Goal: Information Seeking & Learning: Understand process/instructions

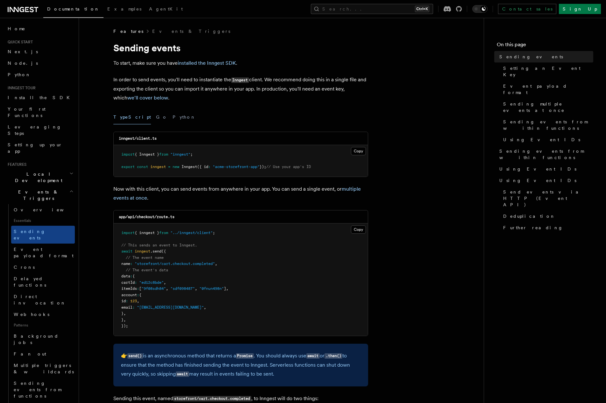
click at [252, 247] on pre "import { inngest } from "../inngest/client" ; // This sends an event to Inngest…" at bounding box center [241, 279] width 254 height 112
click at [226, 215] on div "app/api/checkout/route.ts" at bounding box center [241, 216] width 254 height 13
drag, startPoint x: 226, startPoint y: 215, endPoint x: 192, endPoint y: 151, distance: 72.5
click at [198, 164] on pre "import { Inngest } from "inngest" ; export const inngest = new Inngest ({ id : …" at bounding box center [241, 161] width 254 height 32
click at [173, 120] on button "Python" at bounding box center [184, 117] width 23 height 14
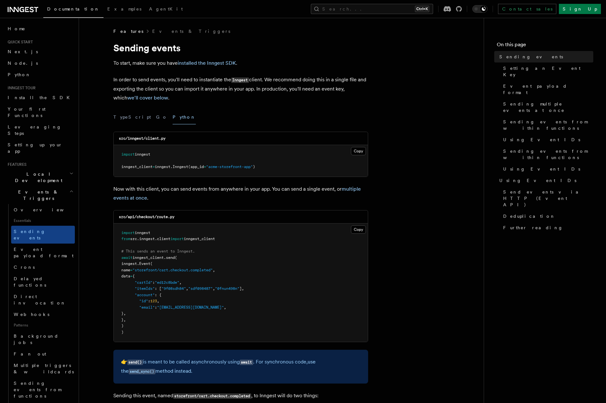
click at [196, 226] on pre "import inngest from src . inngest . client import inngest_client # This sends a…" at bounding box center [241, 282] width 254 height 119
click at [194, 222] on div "src/api/checkout/route.py" at bounding box center [241, 216] width 254 height 13
click at [191, 214] on div "src/api/checkout/route.py" at bounding box center [241, 216] width 254 height 13
click at [193, 213] on div "src/api/checkout/route.py" at bounding box center [241, 216] width 254 height 13
click at [193, 214] on div "src/api/checkout/route.py" at bounding box center [241, 216] width 254 height 13
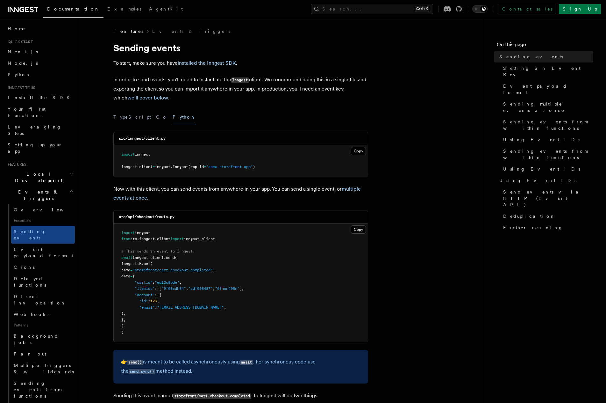
click at [193, 212] on div "src/api/checkout/route.py" at bounding box center [241, 216] width 254 height 13
drag, startPoint x: 193, startPoint y: 212, endPoint x: 173, endPoint y: 247, distance: 40.7
click at [173, 247] on pre "import inngest from src . inngest . client import inngest_client # This sends a…" at bounding box center [241, 282] width 254 height 119
click at [172, 245] on pre "import inngest from src . inngest . client import inngest_client # This sends a…" at bounding box center [241, 282] width 254 height 119
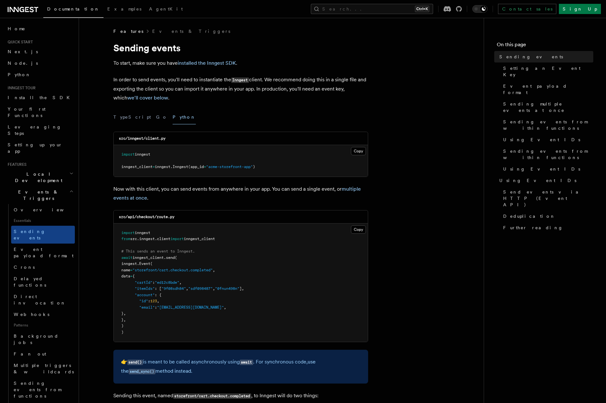
click at [171, 245] on pre "import inngest from src . inngest . client import inngest_client # This sends a…" at bounding box center [241, 282] width 254 height 119
click at [170, 244] on pre "import inngest from src . inngest . client import inngest_client # This sends a…" at bounding box center [241, 282] width 254 height 119
click at [176, 253] on span "# This sends an event to Inngest." at bounding box center [158, 251] width 74 height 4
click at [176, 270] on span ""storefront/cart.checkout.completed"" at bounding box center [173, 270] width 80 height 4
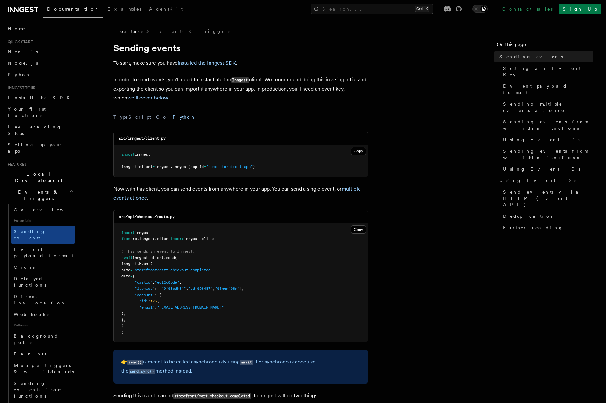
click at [176, 271] on span ""storefront/cart.checkout.completed"" at bounding box center [173, 270] width 80 height 4
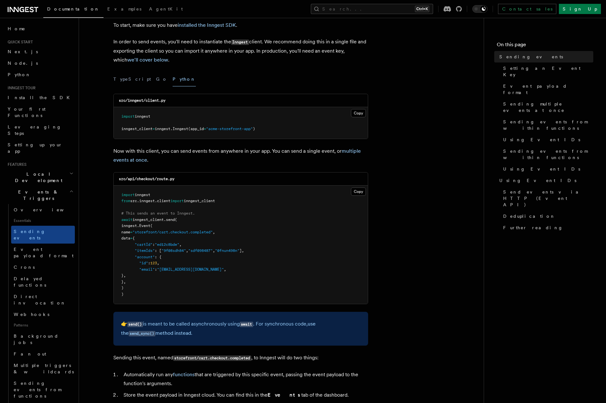
scroll to position [53, 0]
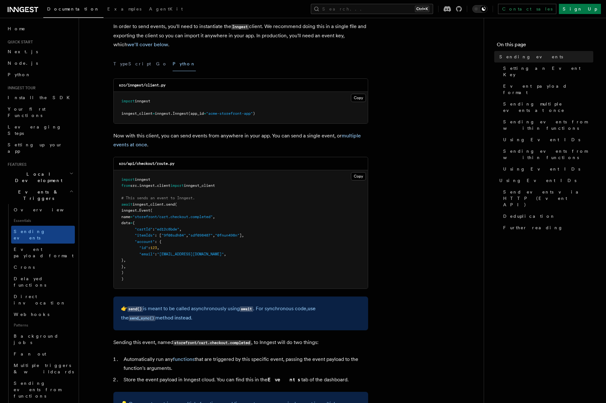
click at [176, 271] on pre "import inngest from src . inngest . client import inngest_client # This sends a…" at bounding box center [241, 229] width 254 height 119
click at [172, 260] on pre "import inngest from src . inngest . client import inngest_client # This sends a…" at bounding box center [241, 229] width 254 height 119
click at [172, 262] on pre "import inngest from src . inngest . client import inngest_client # This sends a…" at bounding box center [241, 229] width 254 height 119
click at [172, 263] on pre "import inngest from src . inngest . client import inngest_client # This sends a…" at bounding box center [241, 229] width 254 height 119
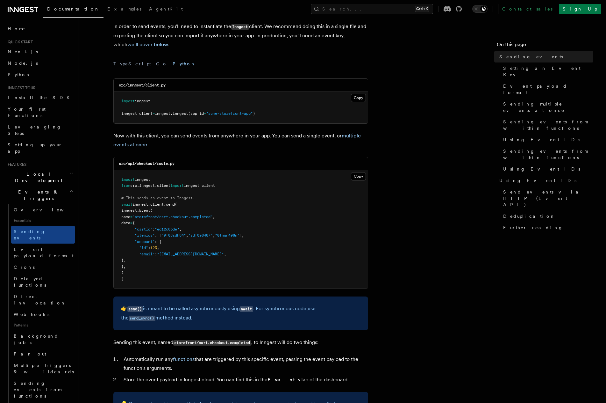
click at [172, 263] on pre "import inngest from src . inngest . client import inngest_client # This sends a…" at bounding box center [241, 229] width 254 height 119
click at [172, 262] on pre "import inngest from src . inngest . client import inngest_client # This sends a…" at bounding box center [241, 229] width 254 height 119
click at [168, 240] on pre "import inngest from src . inngest . client import inngest_client # This sends a…" at bounding box center [241, 229] width 254 height 119
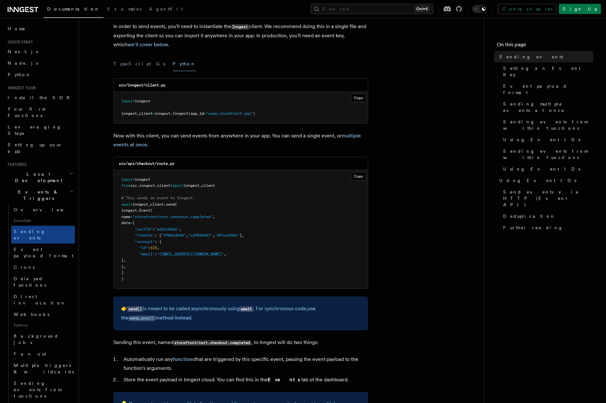
click at [168, 245] on pre "import inngest from src . inngest . client import inngest_client # This sends a…" at bounding box center [241, 229] width 254 height 119
click at [168, 241] on pre "import inngest from src . inngest . client import inngest_client # This sends a…" at bounding box center [241, 229] width 254 height 119
click at [168, 239] on pre "import inngest from src . inngest . client import inngest_client # This sends a…" at bounding box center [241, 229] width 254 height 119
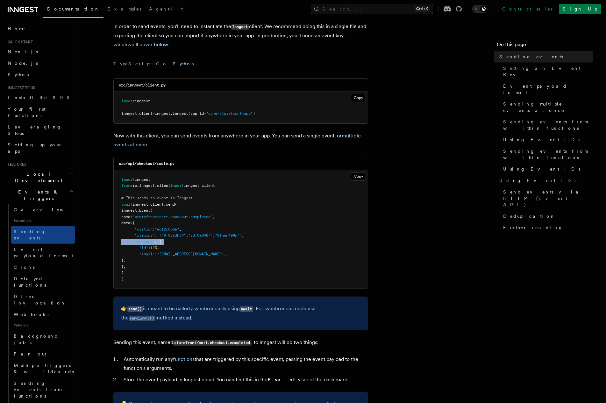
click at [168, 239] on pre "import inngest from src . inngest . client import inngest_client # This sends a…" at bounding box center [241, 229] width 254 height 119
click at [175, 246] on pre "import inngest from src . inngest . client import inngest_client # This sends a…" at bounding box center [241, 229] width 254 height 119
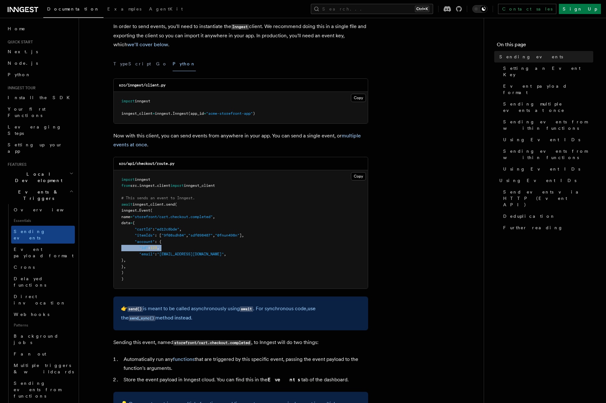
click at [175, 246] on pre "import inngest from src . inngest . client import inngest_client # This sends a…" at bounding box center [241, 229] width 254 height 119
click at [174, 247] on pre "import inngest from src . inngest . client import inngest_client # This sends a…" at bounding box center [241, 229] width 254 height 119
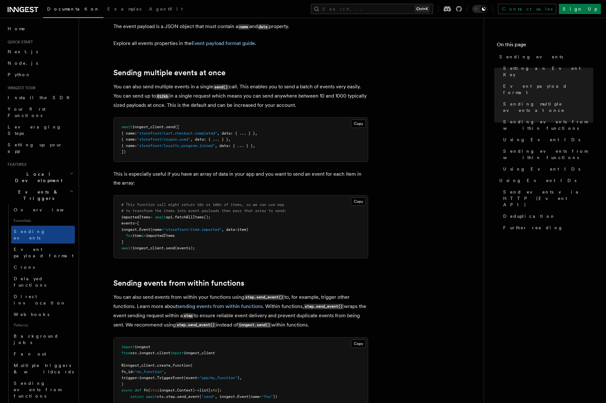
scroll to position [796, 0]
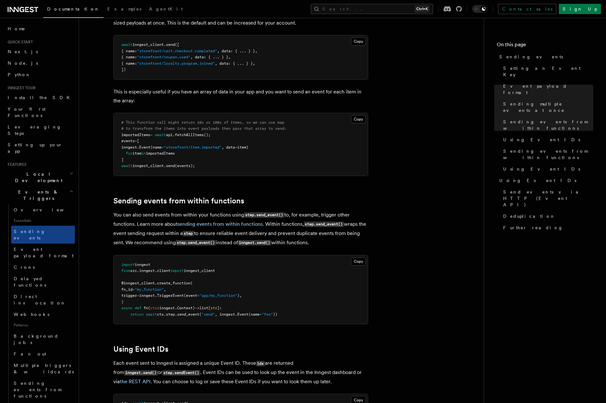
click at [185, 267] on pre "import inngest from src . inngest . client import inngest_client @inngest_clien…" at bounding box center [241, 289] width 254 height 69
click at [182, 264] on pre "import inngest from src . inngest . client import inngest_client @inngest_clien…" at bounding box center [241, 289] width 254 height 69
drag, startPoint x: 182, startPoint y: 265, endPoint x: 182, endPoint y: 262, distance: 3.2
click at [182, 268] on span "import" at bounding box center [176, 270] width 13 height 4
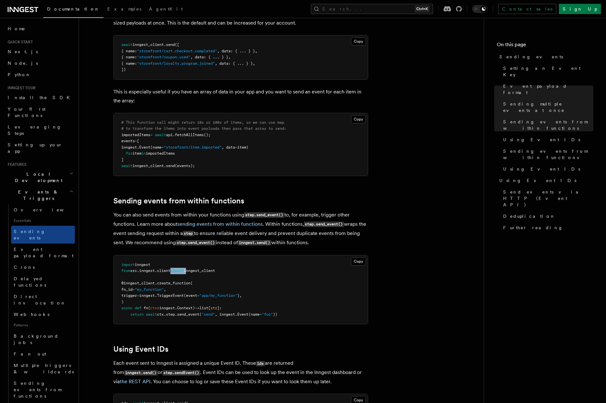
click at [182, 268] on span "import" at bounding box center [176, 270] width 13 height 4
click at [183, 269] on pre "import inngest from src . inngest . client import inngest_client @inngest_clien…" at bounding box center [241, 289] width 254 height 69
click at [46, 247] on span "Event payload format" at bounding box center [44, 252] width 60 height 11
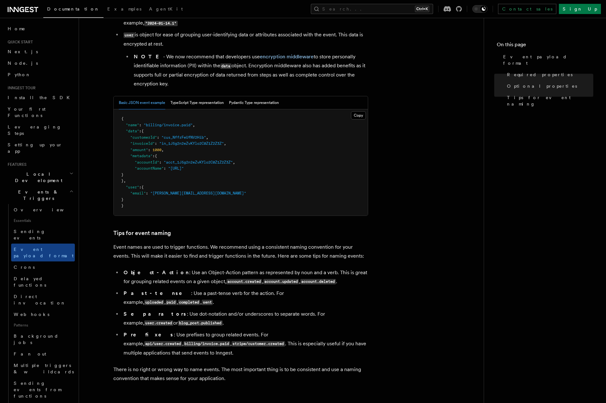
click at [214, 268] on li "Object-Action : Use an Object-Action pattern as represented by noun and a verb.…" at bounding box center [245, 277] width 247 height 18
click at [168, 229] on link "Tips for event naming" at bounding box center [142, 232] width 58 height 9
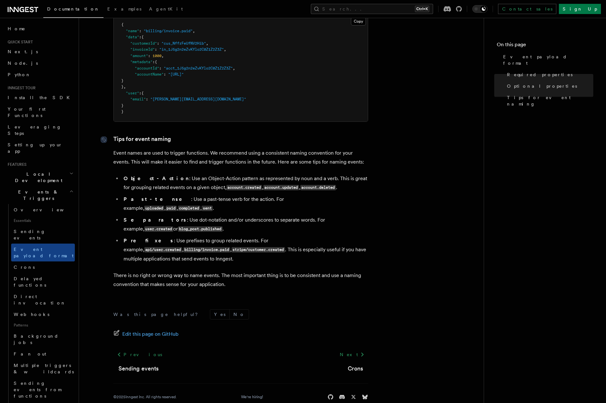
scroll to position [311, 0]
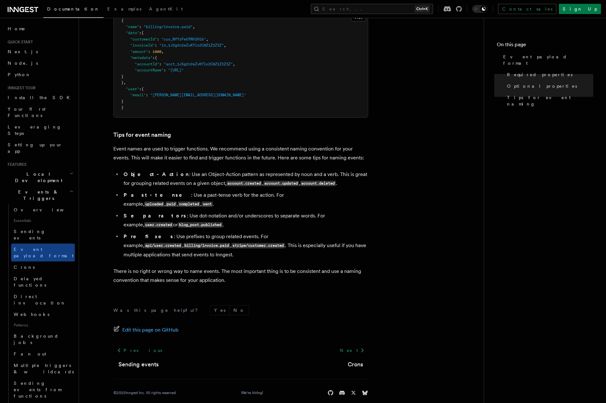
drag, startPoint x: 168, startPoint y: 229, endPoint x: 149, endPoint y: 204, distance: 31.0
click at [149, 211] on li "Separators : Use dot-notation and/or underscores to separate words. For example…" at bounding box center [245, 220] width 247 height 18
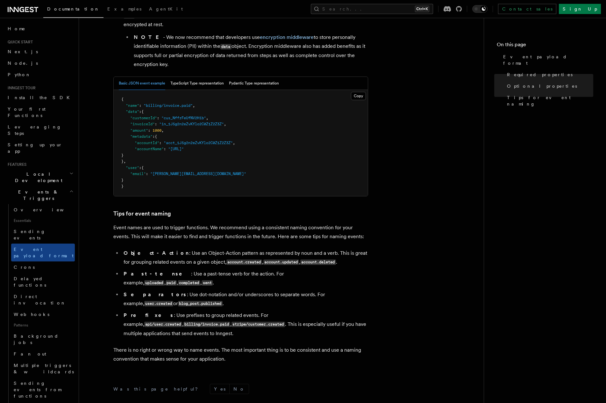
scroll to position [205, 0]
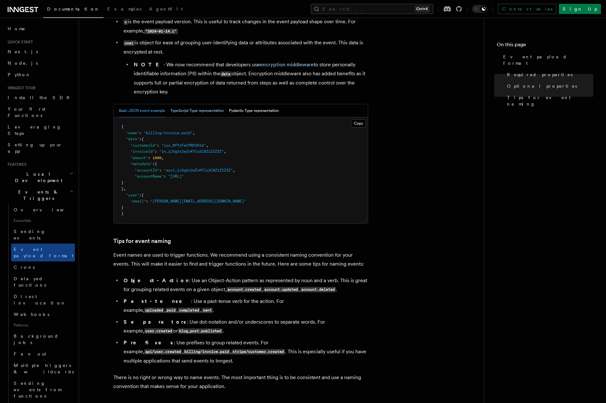
click at [186, 113] on button "TypeScript Type representation" at bounding box center [197, 110] width 54 height 13
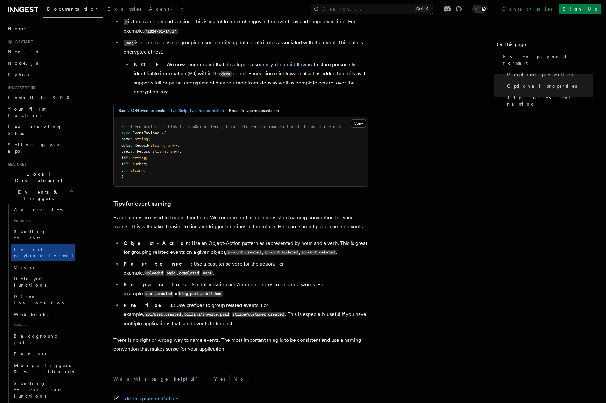
click at [151, 114] on button "Basic JSON event example" at bounding box center [142, 110] width 47 height 13
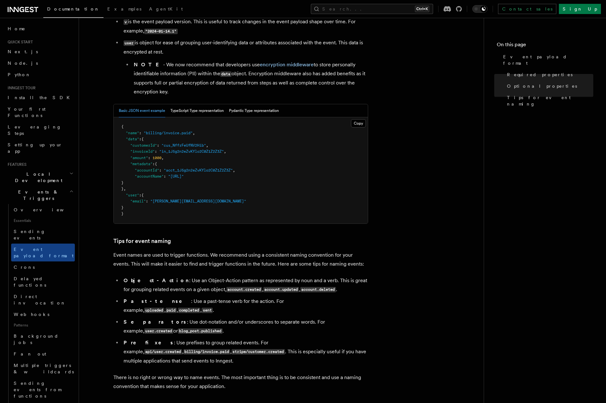
click at [213, 172] on span ""acct_1J5g2n2eZvKYlo2C0Z1Z2Z3Z"" at bounding box center [198, 170] width 69 height 4
click at [214, 151] on span ""in_1J5g2n2eZvKYlo2C0Z1Z2Z3Z"" at bounding box center [191, 151] width 65 height 4
drag, startPoint x: 214, startPoint y: 151, endPoint x: 201, endPoint y: 150, distance: 13.1
click at [199, 151] on span ""in_1J5g2n2eZvKYlo2C0Z1Z2Z3Z"" at bounding box center [191, 151] width 65 height 4
click at [165, 232] on article "Features Events & Triggers Event payload format The event payload is a JSON obj…" at bounding box center [281, 171] width 385 height 694
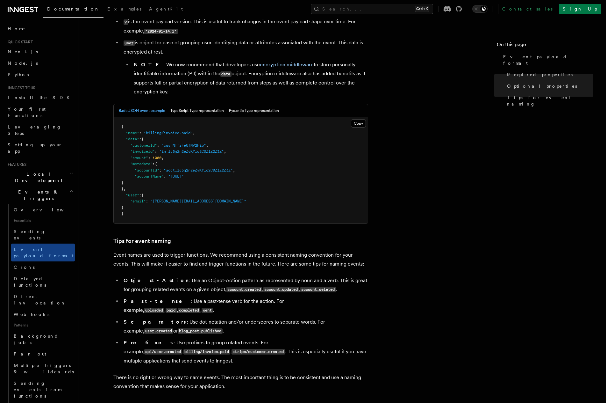
click at [157, 197] on pre "{ "name" : "billing/invoice.paid" , "data" : { "customerId" : "cus_NffrFeUfNV2H…" at bounding box center [241, 170] width 254 height 106
click at [157, 186] on pre "{ "name" : "billing/invoice.paid" , "data" : { "customerId" : "cus_NffrFeUfNV2H…" at bounding box center [241, 170] width 254 height 106
click at [157, 187] on pre "{ "name" : "billing/invoice.paid" , "data" : { "customerId" : "cus_NffrFeUfNV2H…" at bounding box center [241, 170] width 254 height 106
drag, startPoint x: 157, startPoint y: 187, endPoint x: 154, endPoint y: 180, distance: 8.1
click at [154, 180] on pre "{ "name" : "billing/invoice.paid" , "data" : { "customerId" : "cus_NffrFeUfNV2H…" at bounding box center [241, 170] width 254 height 106
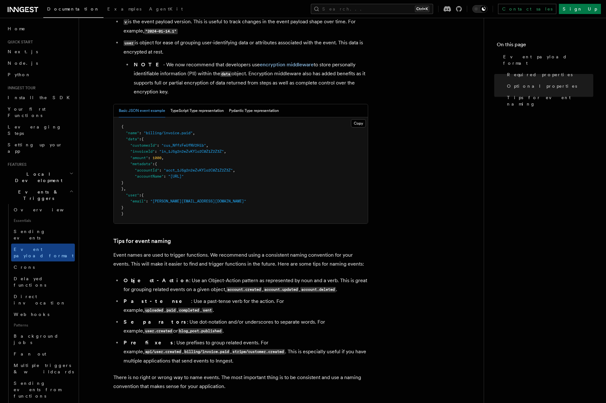
click at [154, 180] on pre "{ "name" : "billing/invoice.paid" , "data" : { "customerId" : "cus_NffrFeUfNV2H…" at bounding box center [241, 170] width 254 height 106
click at [155, 175] on span ""accountName"" at bounding box center [149, 176] width 29 height 4
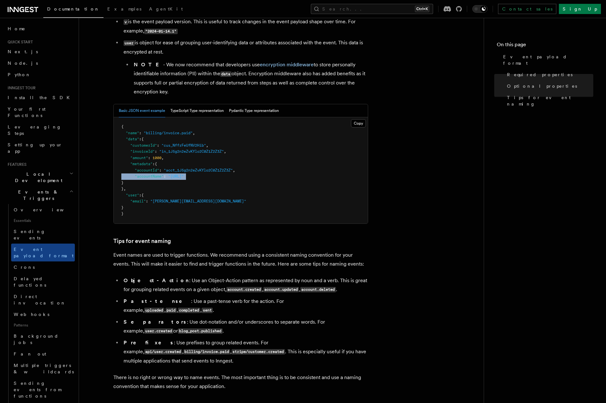
click at [155, 175] on span ""accountName"" at bounding box center [149, 176] width 29 height 4
click at [154, 160] on pre "{ "name" : "billing/invoice.paid" , "data" : { "customerId" : "cus_NffrFeUfNV2H…" at bounding box center [241, 170] width 254 height 106
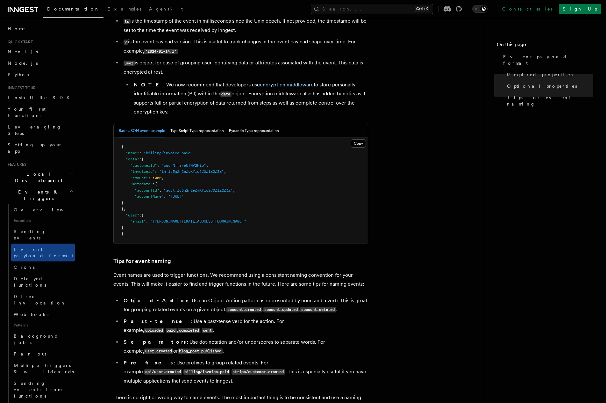
scroll to position [151, 0]
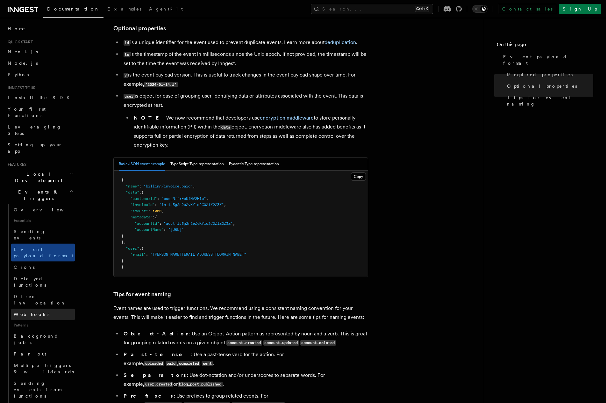
click at [38, 308] on link "Webhooks" at bounding box center [43, 313] width 64 height 11
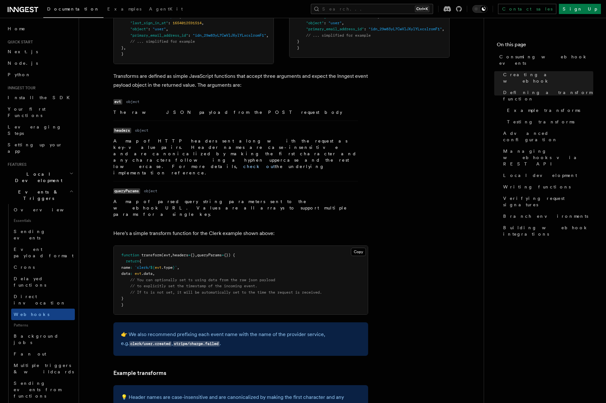
scroll to position [623, 0]
click at [220, 246] on pre "function transform (evt , headers = {} , queryParams = {}) { return { name : `c…" at bounding box center [241, 280] width 254 height 69
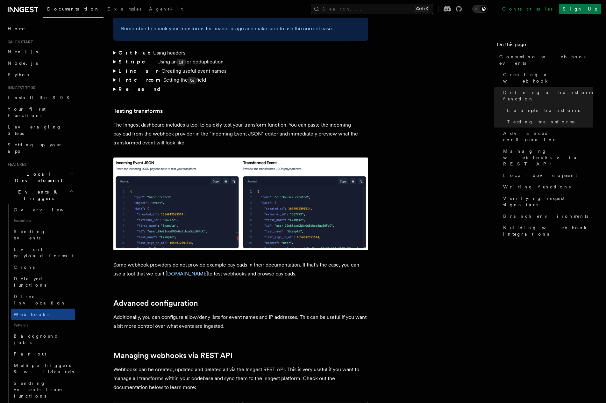
scroll to position [1101, 0]
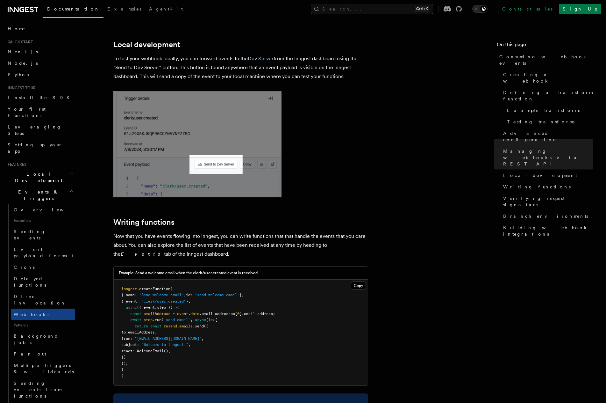
drag, startPoint x: 455, startPoint y: 125, endPoint x: 407, endPoint y: 145, distance: 51.8
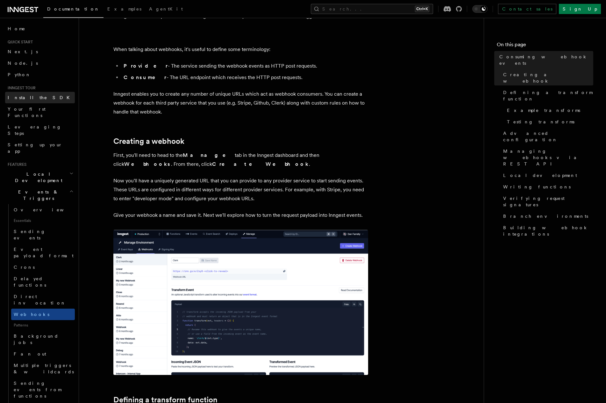
scroll to position [0, 0]
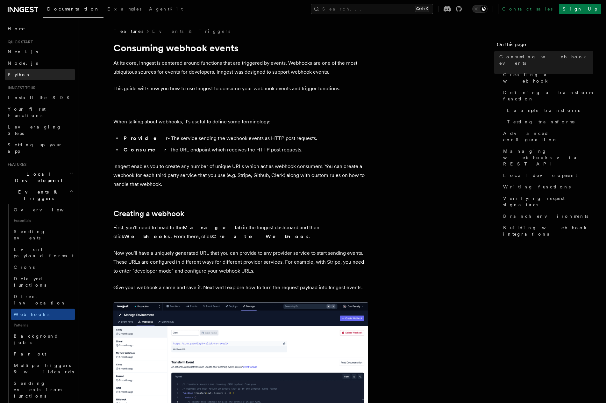
click at [17, 75] on span "Python" at bounding box center [19, 74] width 23 height 5
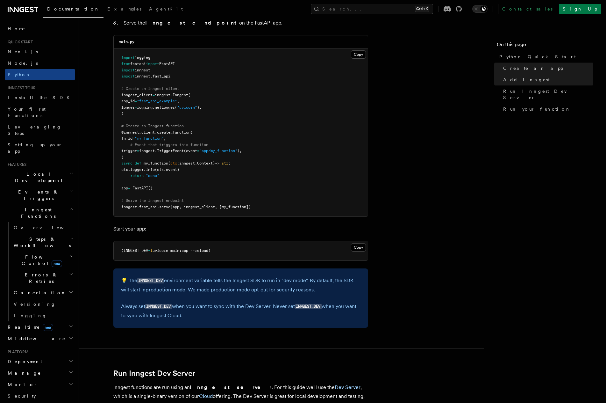
scroll to position [584, 0]
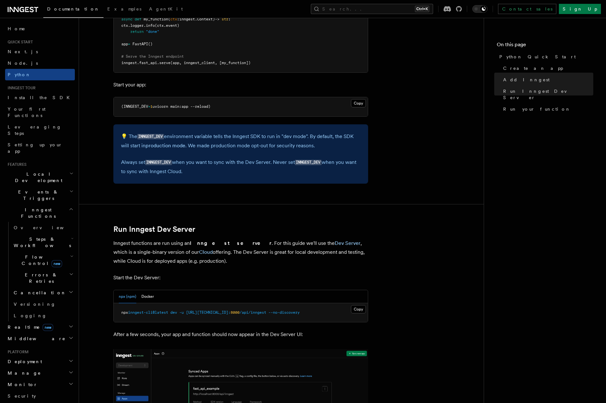
click at [215, 242] on strong "Inngest server" at bounding box center [231, 243] width 82 height 6
click at [214, 242] on strong "Inngest server" at bounding box center [231, 243] width 82 height 6
click at [212, 234] on article "Quick start Python Quick Start This guide will teach you how to add Inngest to …" at bounding box center [281, 235] width 385 height 1583
click at [222, 220] on article "Quick start Python Quick Start This guide will teach you how to add Inngest to …" at bounding box center [281, 235] width 385 height 1583
drag, startPoint x: 220, startPoint y: 220, endPoint x: 220, endPoint y: 217, distance: 3.8
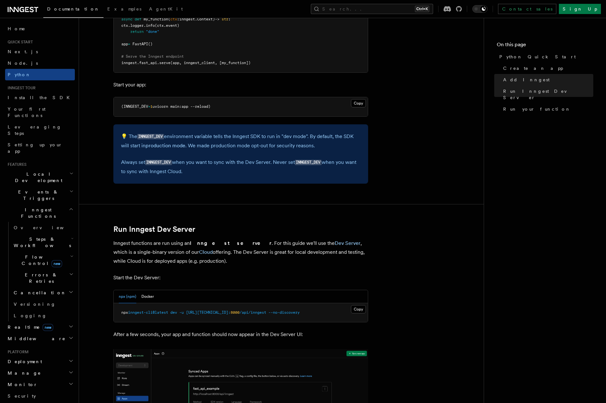
click at [219, 217] on article "Quick start Python Quick Start This guide will teach you how to add Inngest to …" at bounding box center [281, 235] width 385 height 1583
click at [243, 261] on p "Inngest functions are run using an Inngest server . For this guide we'll use th…" at bounding box center [240, 252] width 255 height 27
click at [239, 254] on p "Inngest functions are run using an Inngest server . For this guide we'll use th…" at bounding box center [240, 252] width 255 height 27
click at [221, 252] on p "Inngest functions are run using an Inngest server . For this guide we'll use th…" at bounding box center [240, 252] width 255 height 27
drag, startPoint x: 221, startPoint y: 252, endPoint x: 163, endPoint y: 258, distance: 58.3
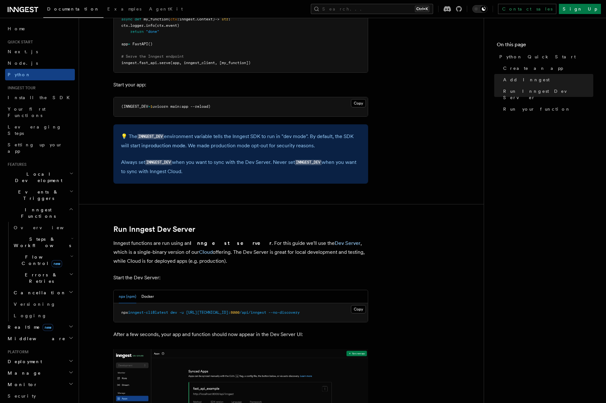
click at [160, 262] on p "Inngest functions are run using an Inngest server . For this guide we'll use th…" at bounding box center [240, 252] width 255 height 27
click at [164, 254] on p "Inngest functions are run using an Inngest server . For this guide we'll use th…" at bounding box center [240, 252] width 255 height 27
click at [199, 254] on link "Cloud" at bounding box center [206, 252] width 14 height 6
click at [145, 253] on p "Inngest functions are run using an Inngest server . For this guide we'll use th…" at bounding box center [240, 252] width 255 height 27
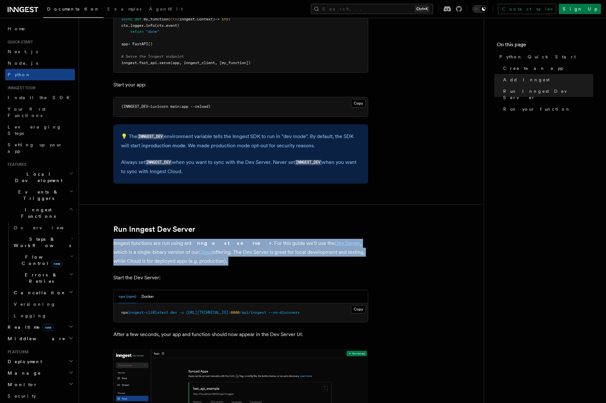
click at [145, 253] on p "Inngest functions are run using an Inngest server . For this guide we'll use th…" at bounding box center [240, 252] width 255 height 27
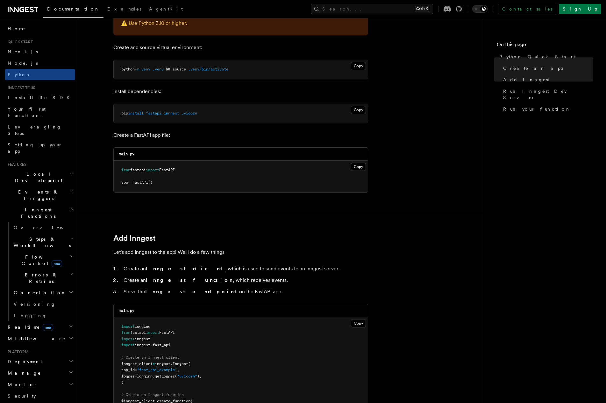
scroll to position [319, 0]
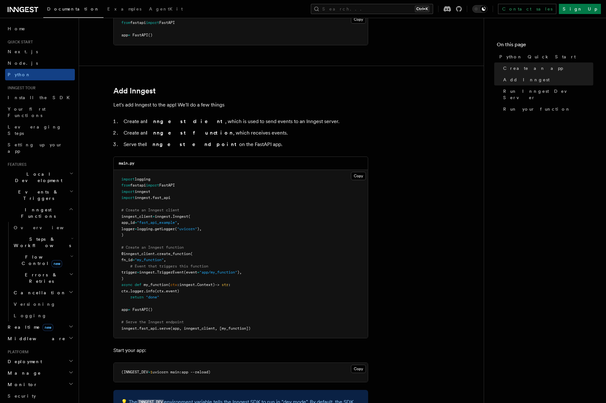
drag, startPoint x: 244, startPoint y: 209, endPoint x: 243, endPoint y: 145, distance: 63.4
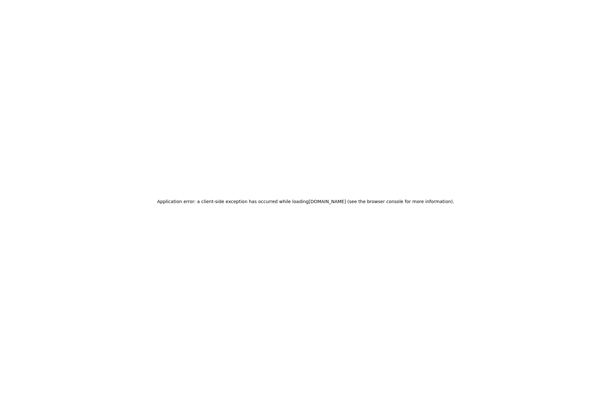
scroll to position [0, 0]
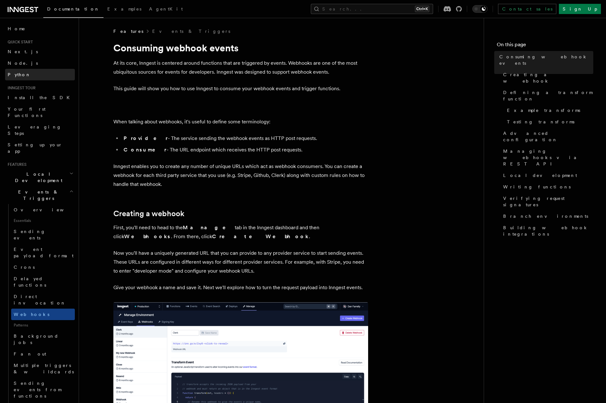
click at [32, 73] on link "Python" at bounding box center [40, 74] width 70 height 11
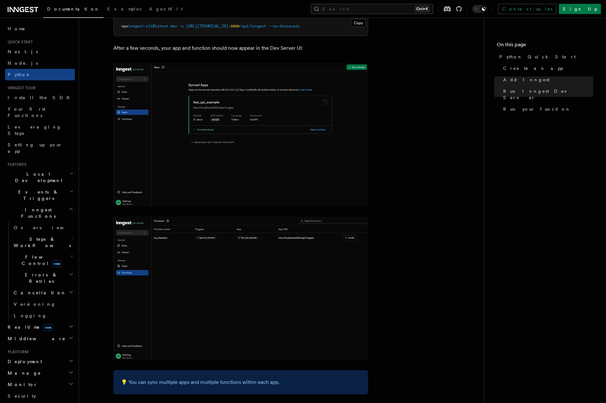
scroll to position [903, 0]
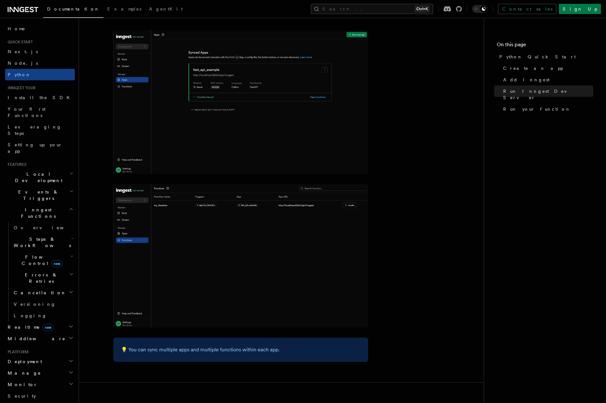
drag, startPoint x: 393, startPoint y: 244, endPoint x: 382, endPoint y: 212, distance: 34.7
drag, startPoint x: 382, startPoint y: 212, endPoint x: 379, endPoint y: 198, distance: 14.0
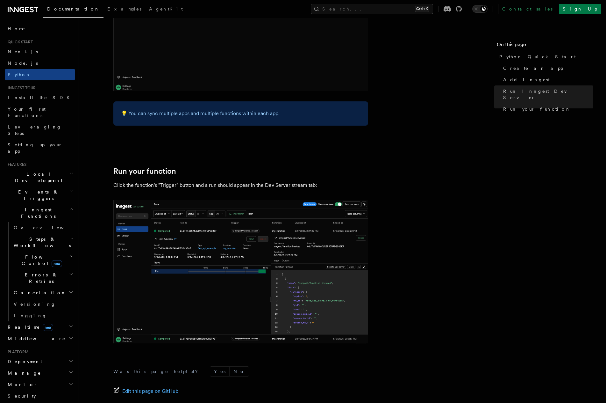
scroll to position [1208, 0]
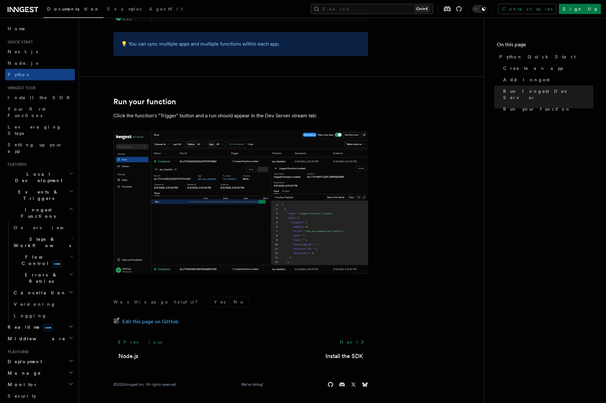
click at [250, 307] on footer "Was this page helpful? Yes No Edit this page on GitHub Previous Node.js Next In…" at bounding box center [240, 342] width 255 height 91
click at [245, 305] on form "Was this page helpful? Yes No" at bounding box center [240, 302] width 255 height 10
drag, startPoint x: 243, startPoint y: 304, endPoint x: 229, endPoint y: 313, distance: 16.8
click at [231, 310] on footer "Was this page helpful? Yes No Edit this page on GitHub Previous Node.js Next In…" at bounding box center [240, 342] width 255 height 91
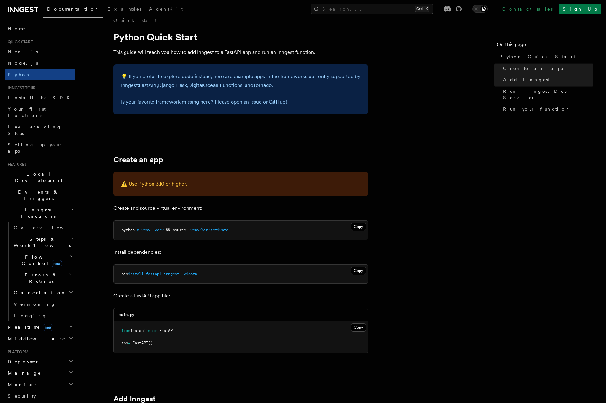
scroll to position [0, 0]
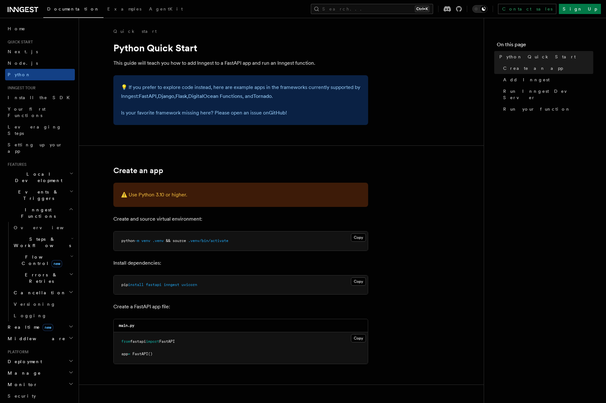
click at [207, 259] on p "Install dependencies:" at bounding box center [240, 262] width 255 height 9
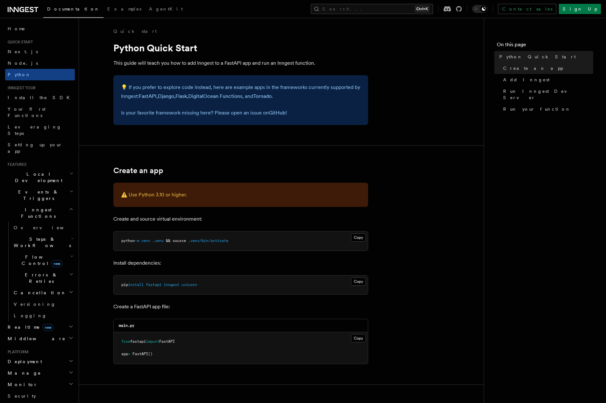
click at [214, 262] on p "Install dependencies:" at bounding box center [240, 262] width 255 height 9
drag, startPoint x: 216, startPoint y: 254, endPoint x: 210, endPoint y: 239, distance: 15.6
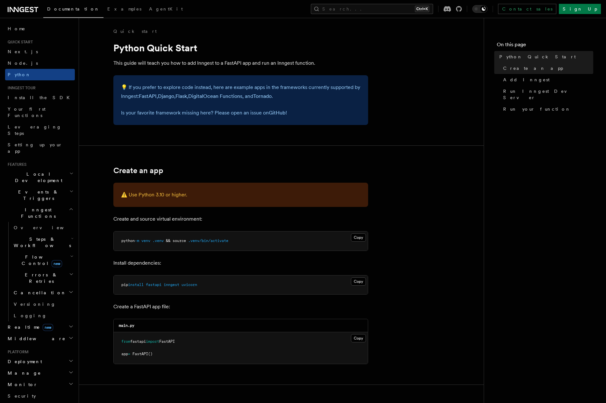
click at [210, 239] on span ".venv/bin/activate" at bounding box center [208, 240] width 40 height 4
click at [212, 221] on p "Create and source virtual environment:" at bounding box center [240, 218] width 255 height 9
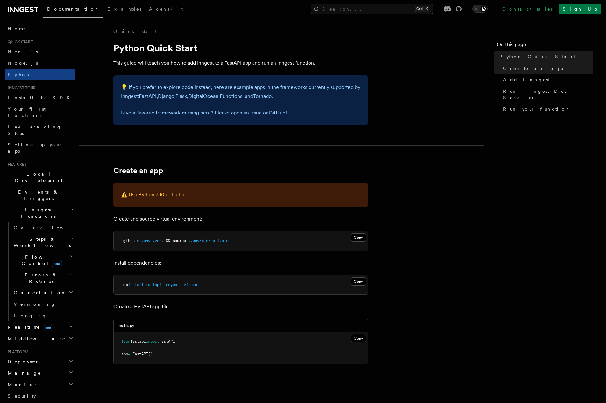
click at [212, 221] on p "Create and source virtual environment:" at bounding box center [240, 218] width 255 height 9
drag, startPoint x: 239, startPoint y: 208, endPoint x: 221, endPoint y: 201, distance: 18.8
click at [222, 201] on div "⚠️ Use Python 3.10 or higher." at bounding box center [240, 195] width 255 height 24
click at [220, 199] on p "⚠️ Use Python 3.10 or higher." at bounding box center [241, 194] width 240 height 9
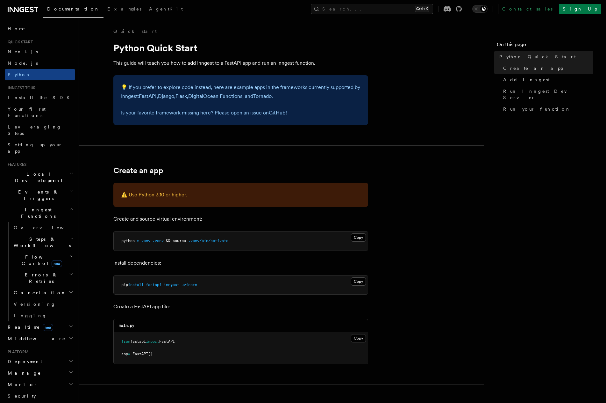
click at [220, 199] on p "⚠️ Use Python 3.10 or higher." at bounding box center [241, 194] width 240 height 9
